Goal: Information Seeking & Learning: Check status

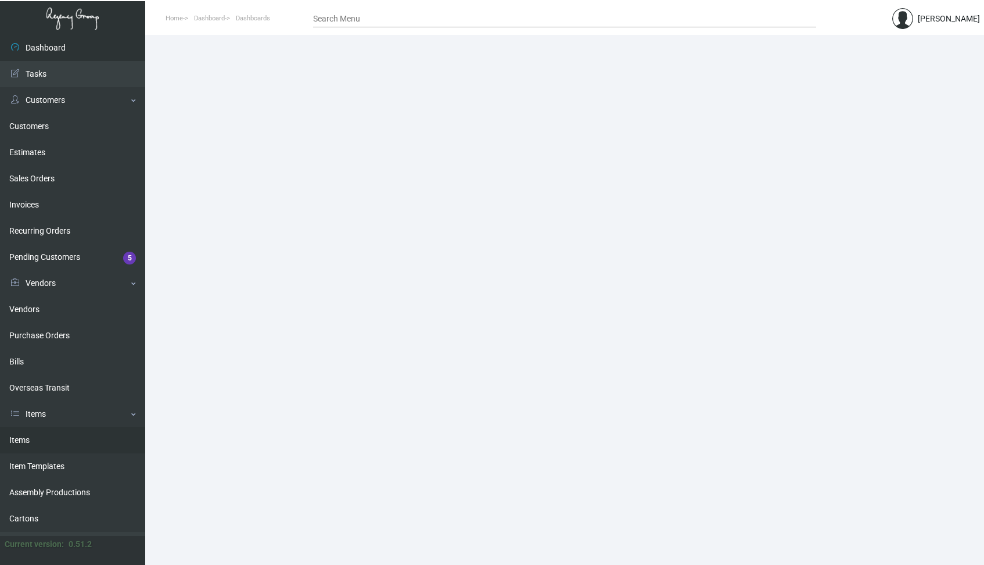
click at [20, 440] on link "Items" at bounding box center [72, 440] width 145 height 26
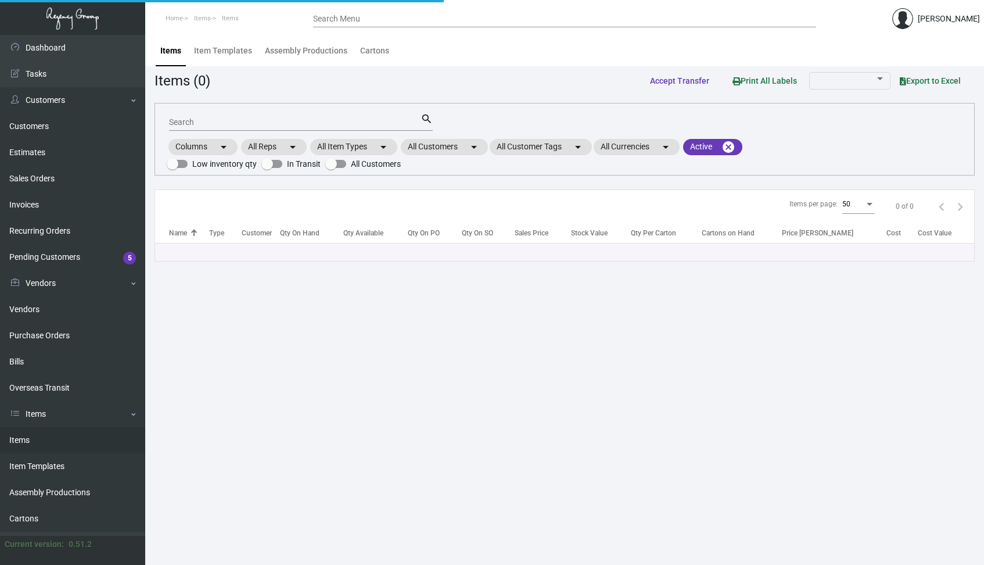
click at [304, 122] on input "Search" at bounding box center [294, 122] width 251 height 9
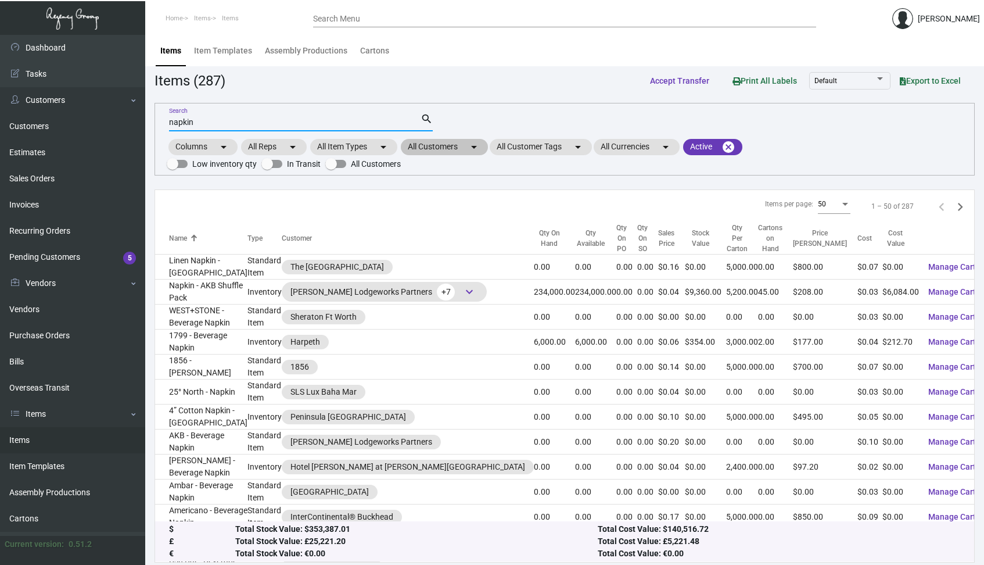
type input "napkin"
click at [448, 149] on mat-chip "All Customers arrow_drop_down" at bounding box center [444, 147] width 87 height 16
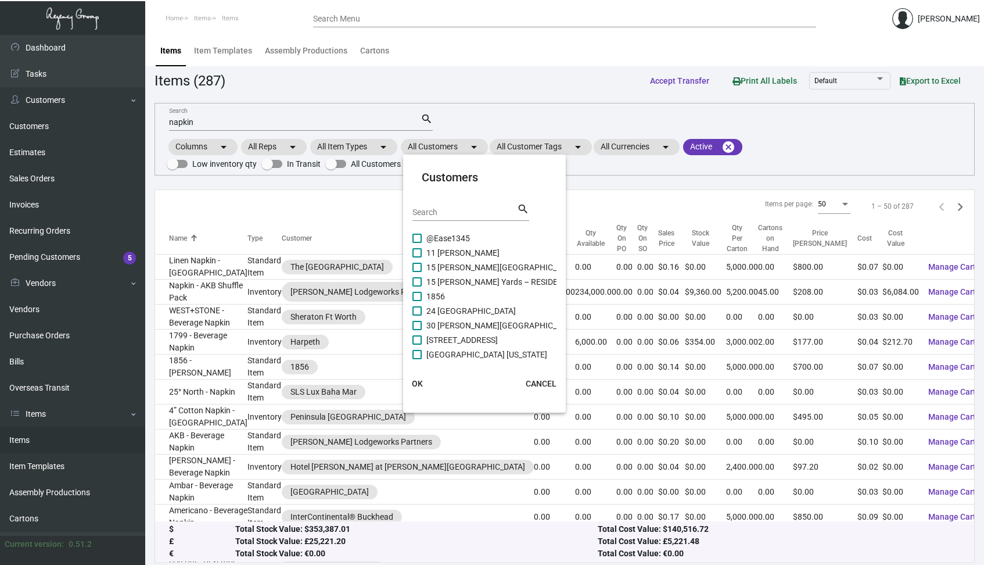
click at [434, 215] on input "Search" at bounding box center [464, 212] width 105 height 9
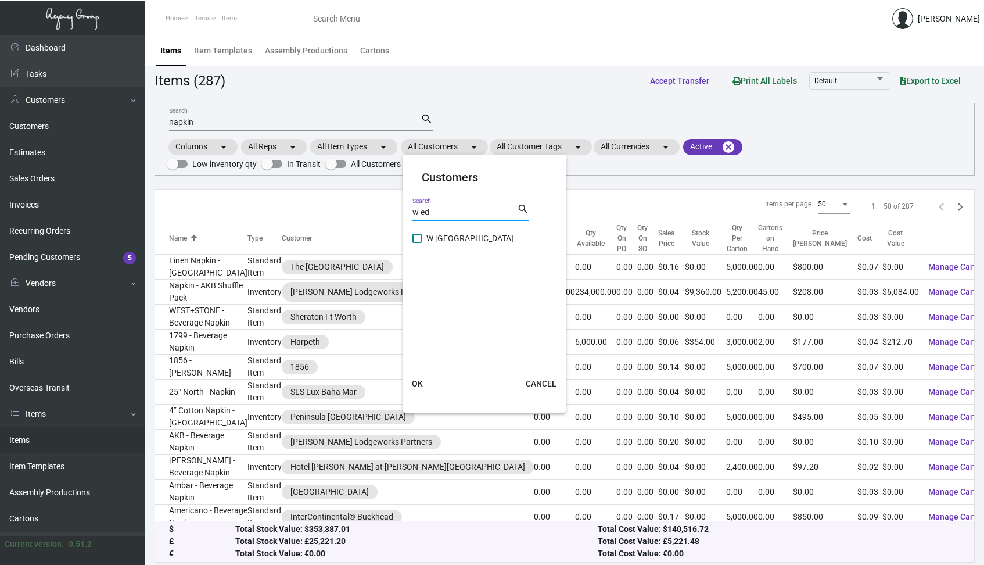
type input "w ed"
click at [416, 238] on span at bounding box center [416, 237] width 9 height 9
click at [416, 243] on input "W [GEOGRAPHIC_DATA]" at bounding box center [416, 243] width 1 height 1
checkbox input "true"
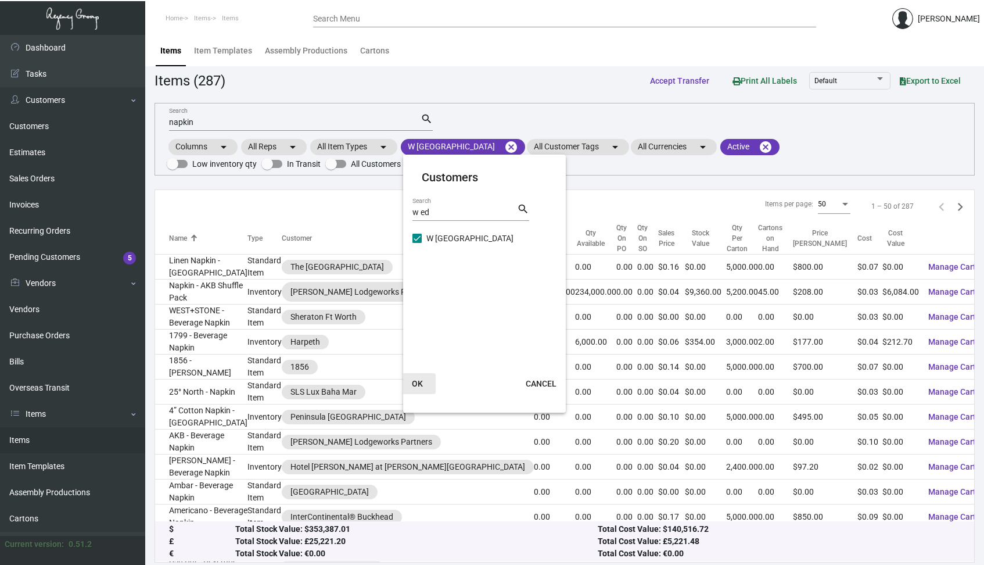
click at [416, 382] on span "OK" at bounding box center [417, 383] width 11 height 9
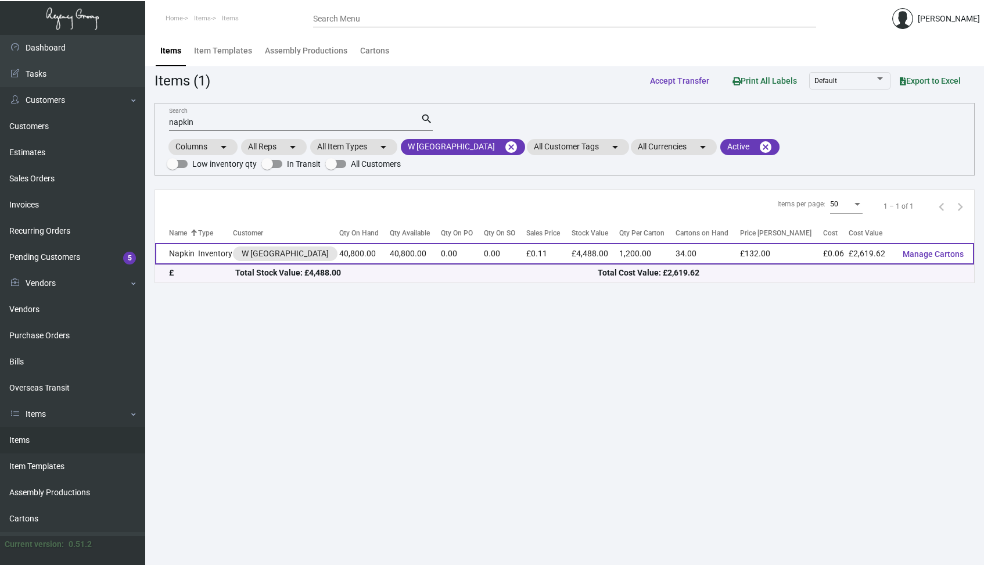
click at [187, 251] on td "Napkin" at bounding box center [176, 253] width 43 height 21
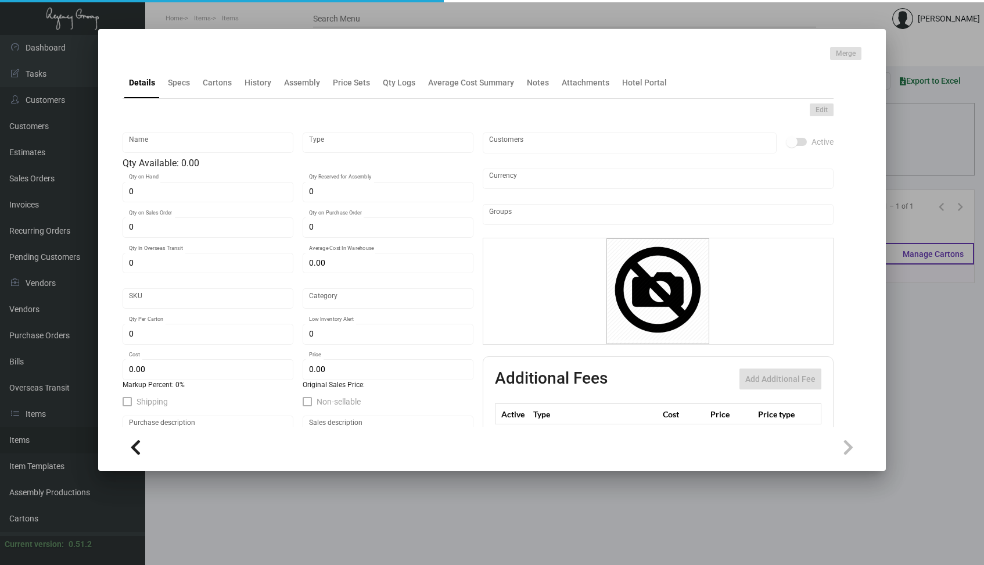
type input "Napkin"
type input "Inventory"
type input "40,800"
type input "£ 0.00"
type input "WEDN10"
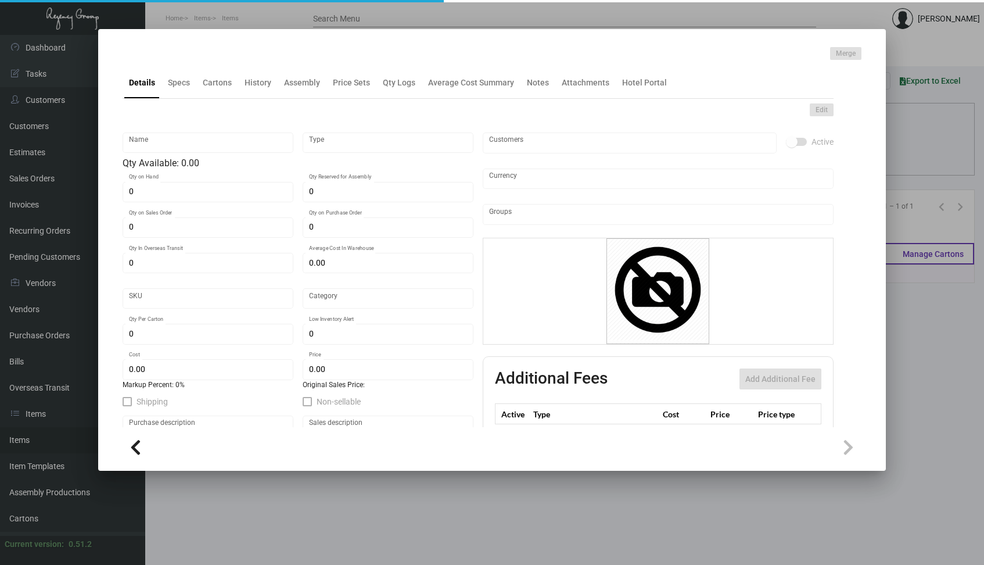
type input "Standard"
type input "1,200"
type input "£ 0.06421"
type input "£ 0.11"
checkbox input "true"
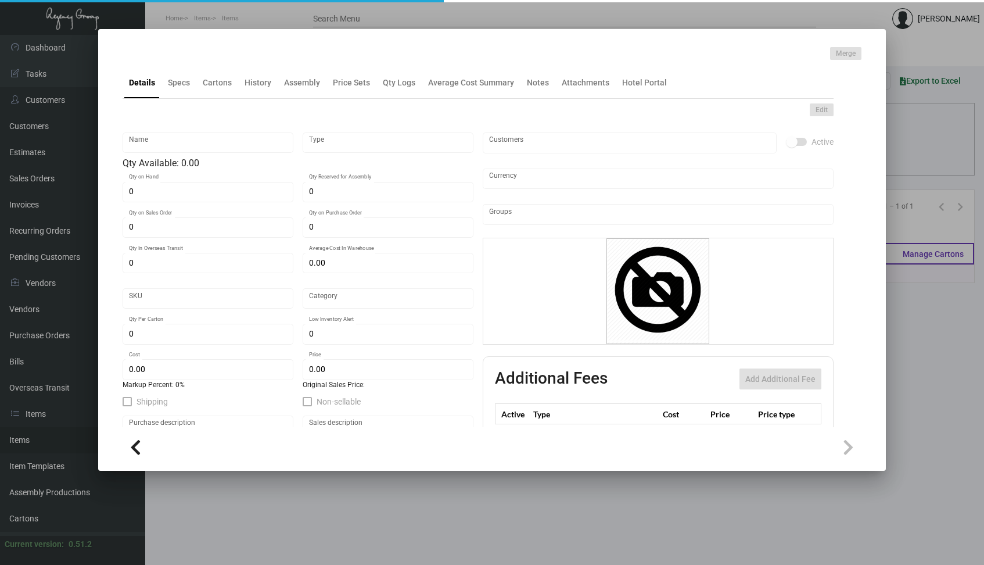
type input "United Kingdom Pound £"
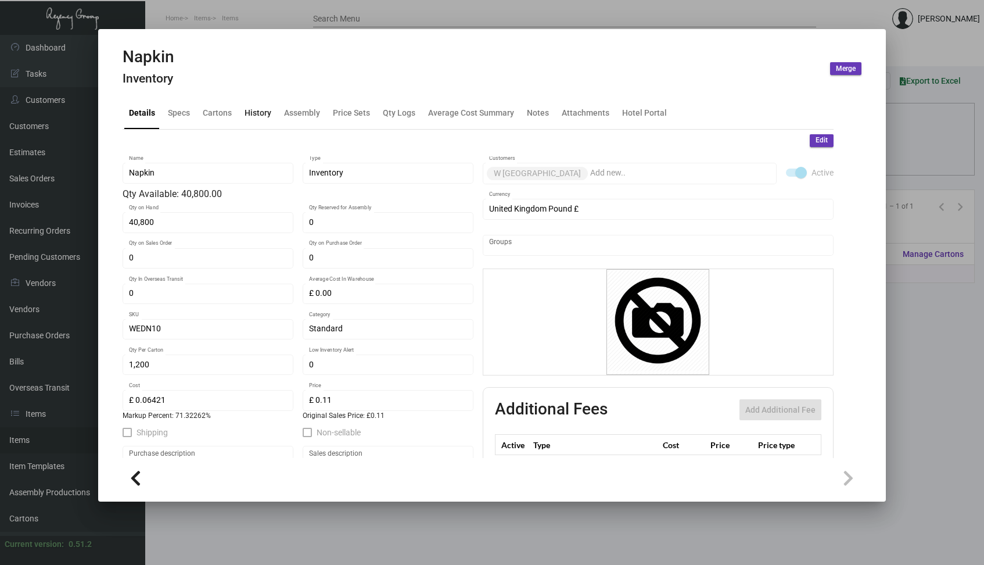
click at [260, 113] on div "History" at bounding box center [258, 113] width 27 height 12
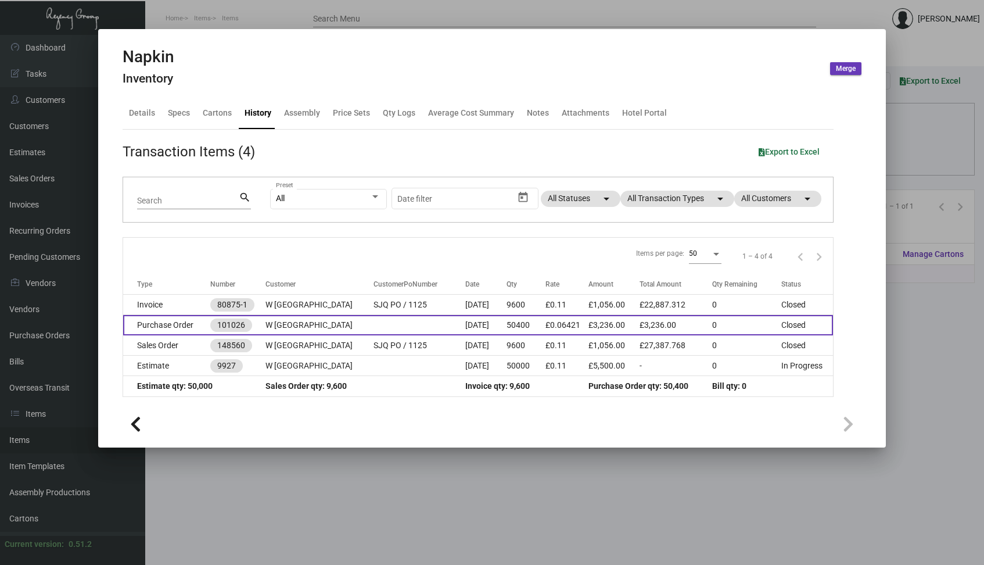
click at [180, 324] on td "Purchase Order" at bounding box center [166, 325] width 87 height 20
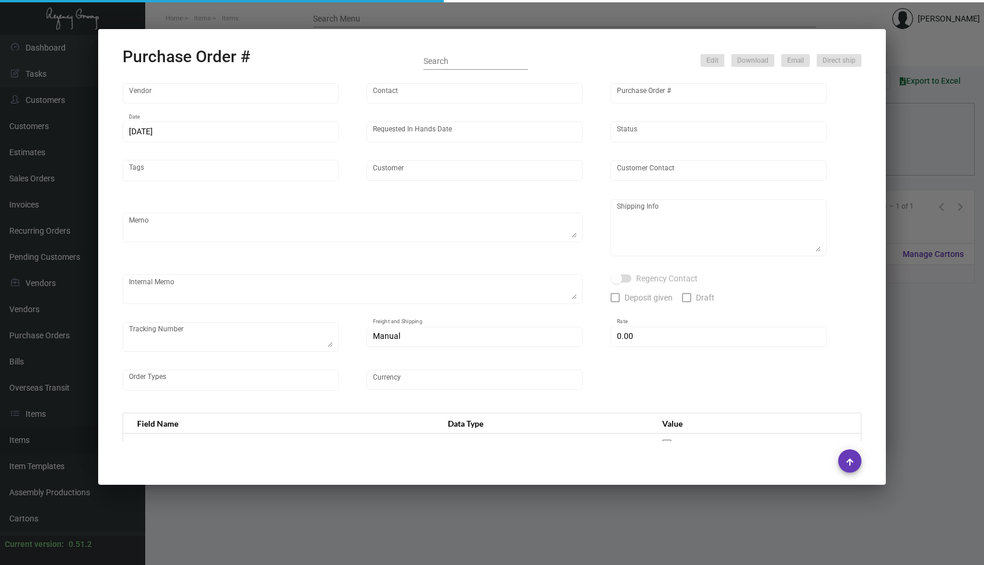
type input "ADACAN [PERSON_NAME]"
type input "[PERSON_NAME]"
type input "101026"
type input "[DATE]"
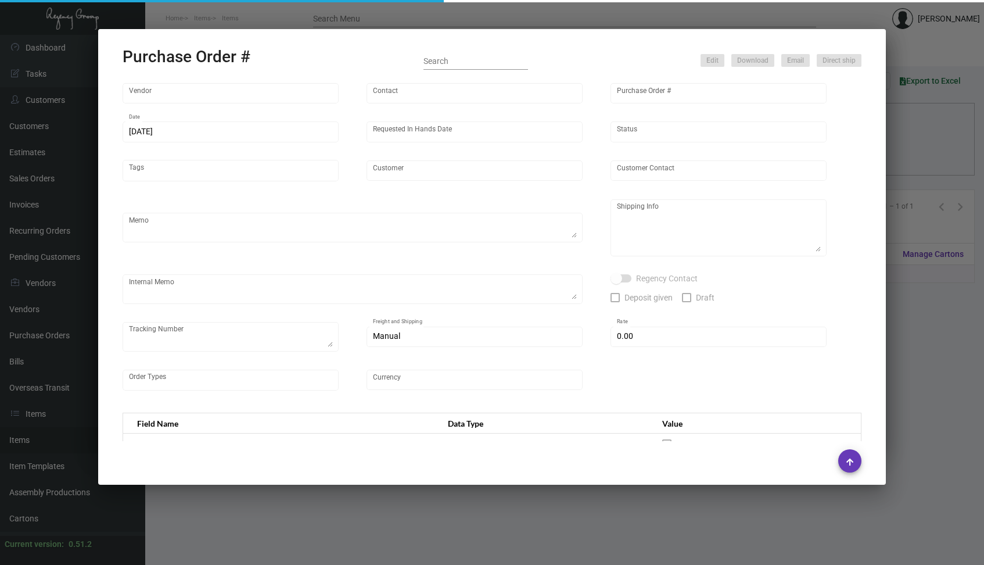
type input "W [GEOGRAPHIC_DATA]"
type input "[PERSON_NAME]"
type textarea "Regency Group Europe Ltd [STREET_ADDRESS]"
type textarea "Amount is in EURO in [GEOGRAPHIC_DATA] qb"
type input "£ 0.00"
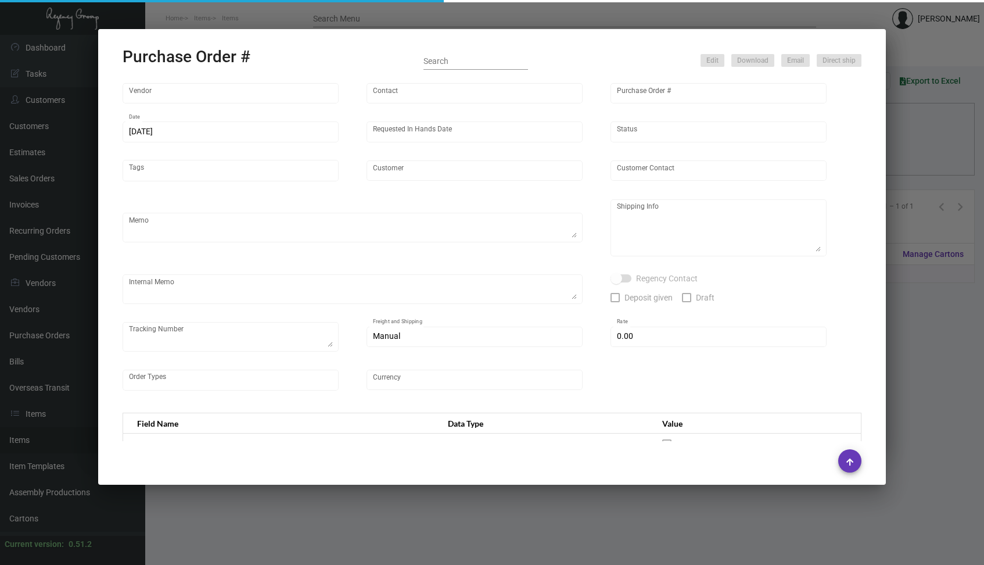
type input "United Kingdom Pound £"
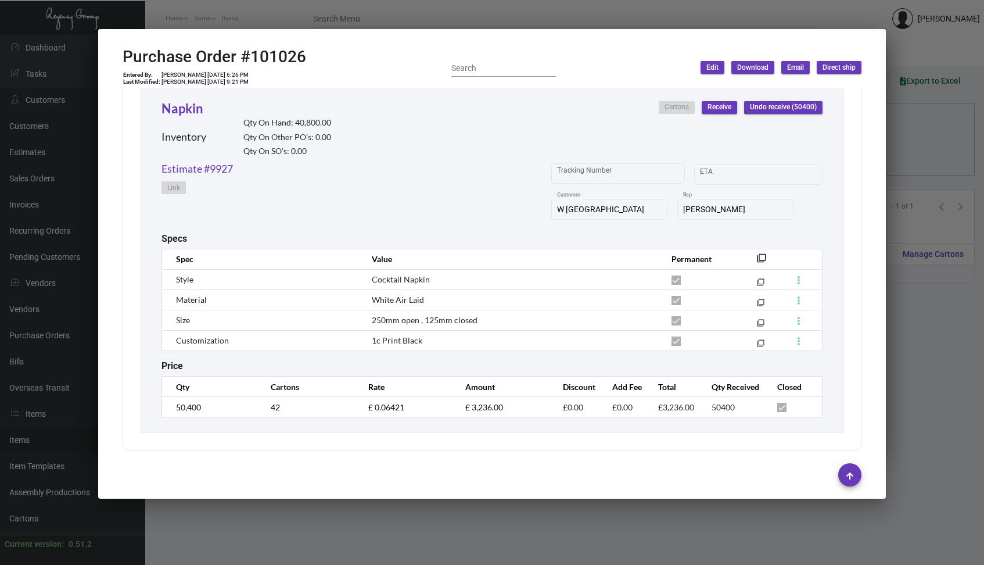
scroll to position [547, 0]
click at [365, 404] on td "£ 0.06421" at bounding box center [405, 407] width 97 height 20
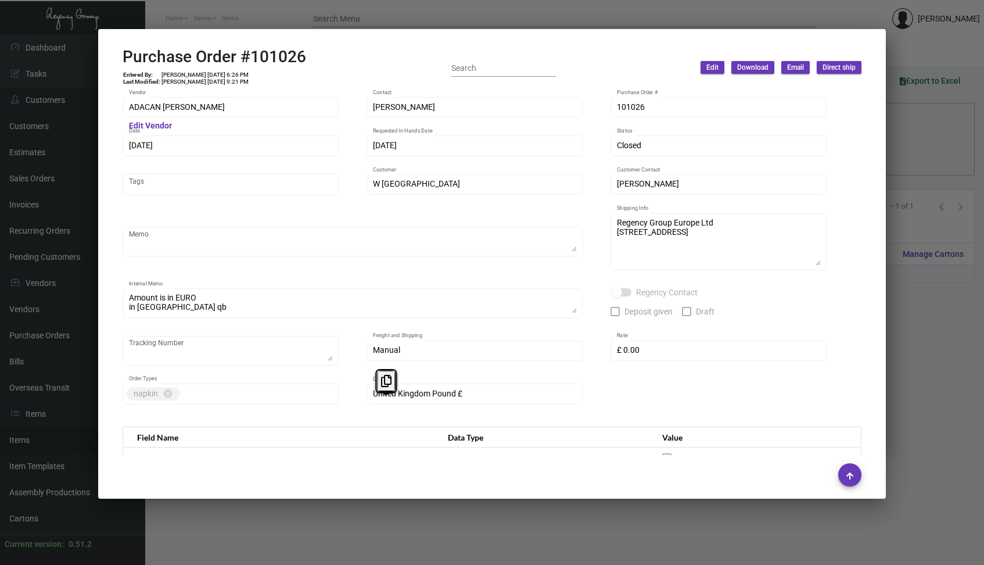
scroll to position [0, 0]
